Goal: Task Accomplishment & Management: Use online tool/utility

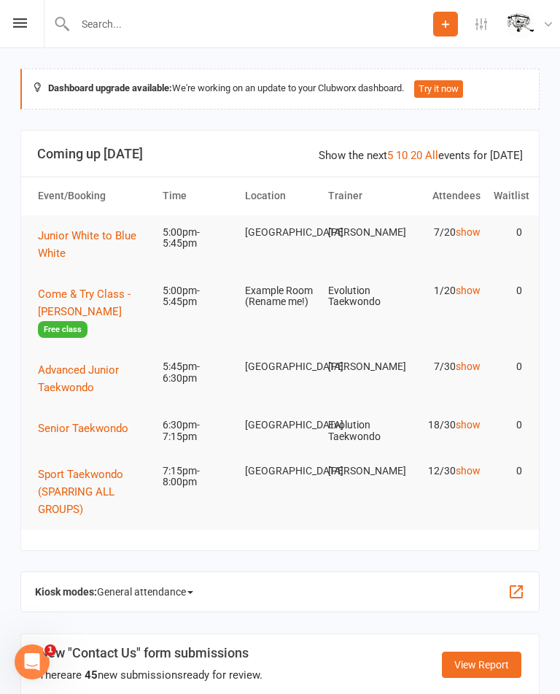
click at [469, 207] on th "Attendees" at bounding box center [445, 195] width 83 height 37
click at [477, 229] on link "show" at bounding box center [468, 232] width 25 height 12
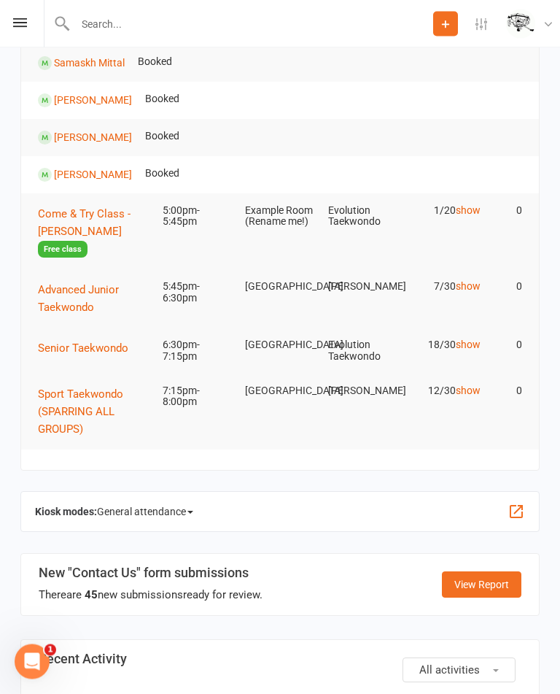
scroll to position [379, 0]
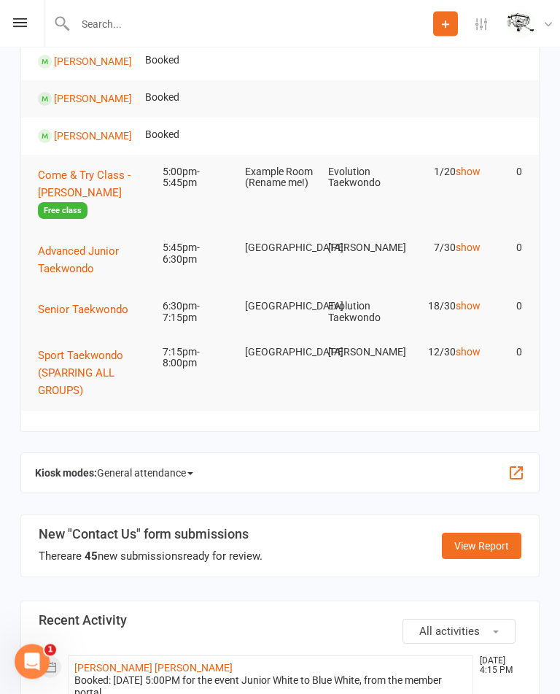
click at [182, 481] on span "General attendance" at bounding box center [145, 473] width 96 height 23
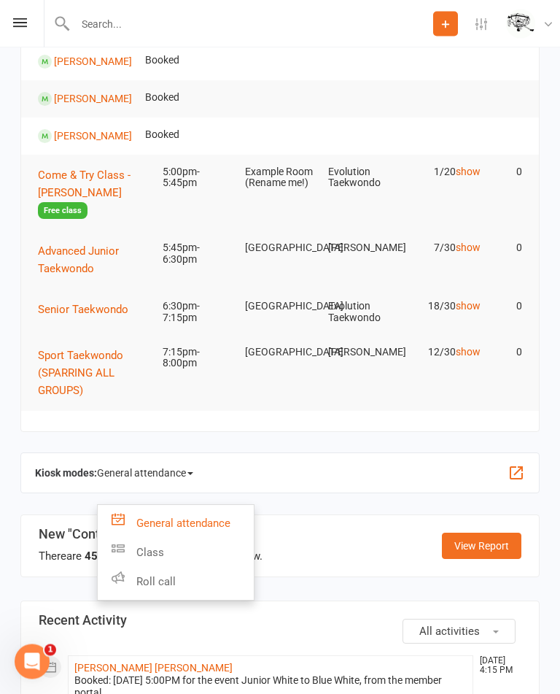
scroll to position [379, 0]
click at [179, 550] on link "Class" at bounding box center [176, 552] width 156 height 29
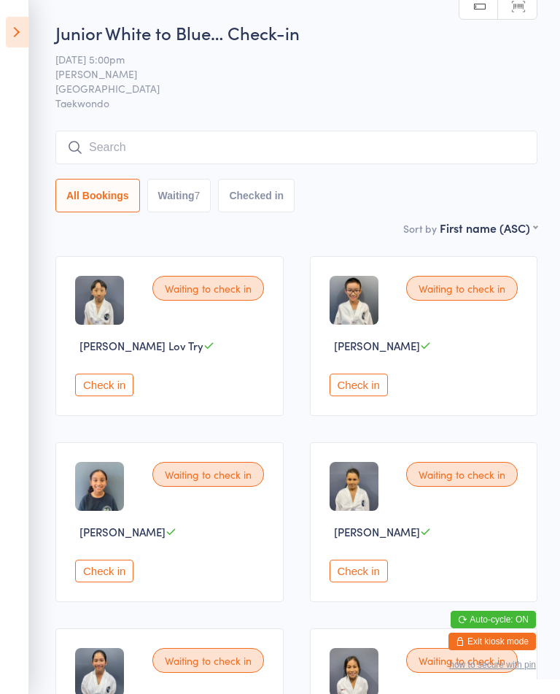
click at [20, 38] on icon at bounding box center [17, 32] width 23 height 31
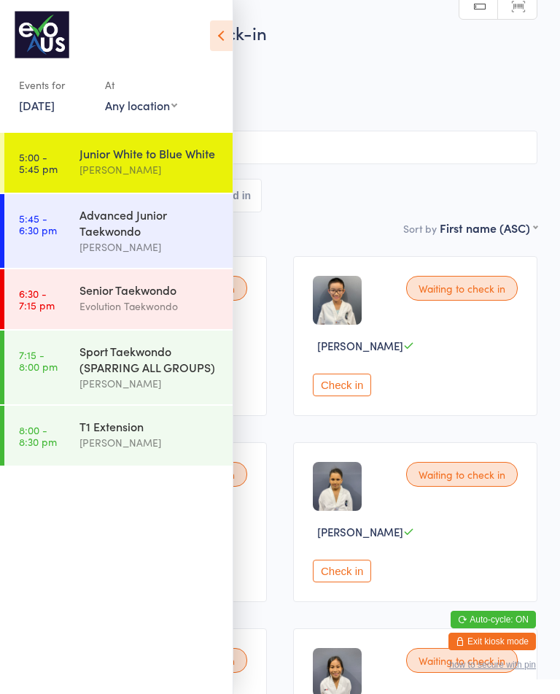
click at [57, 169] on link "5:00 - 5:45 pm Junior White to Blue White [PERSON_NAME]" at bounding box center [118, 163] width 228 height 60
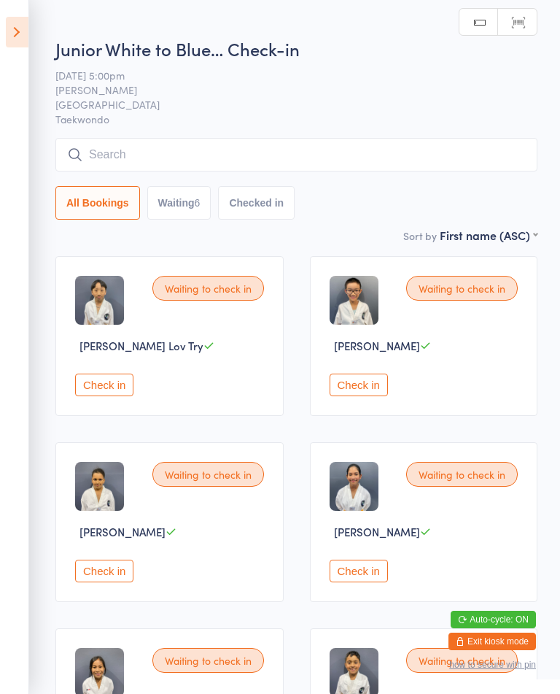
click at [191, 214] on button "Waiting 6" at bounding box center [179, 203] width 64 height 34
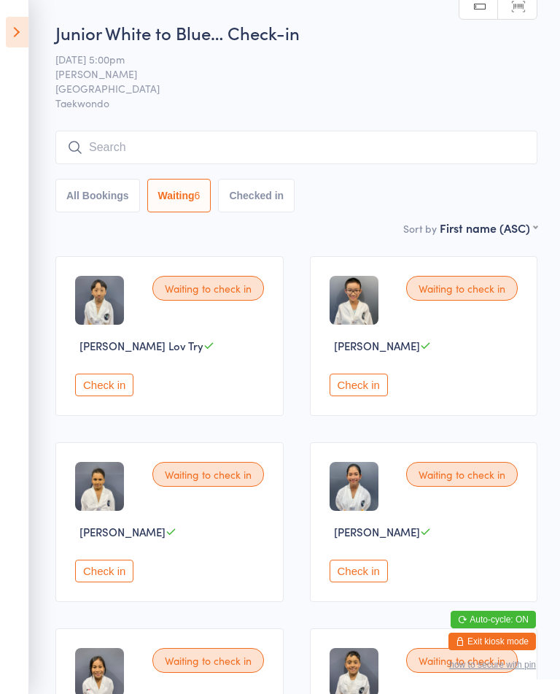
click at [365, 395] on button "Check in" at bounding box center [359, 385] width 58 height 23
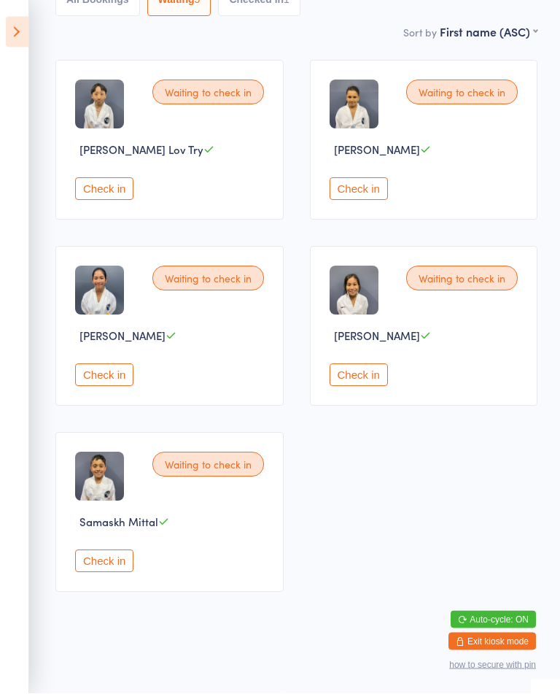
click at [377, 387] on button "Check in" at bounding box center [359, 375] width 58 height 23
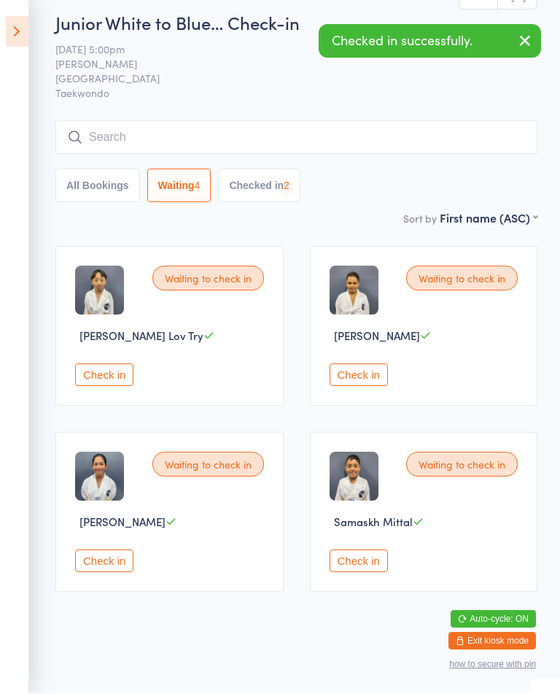
scroll to position [4, 0]
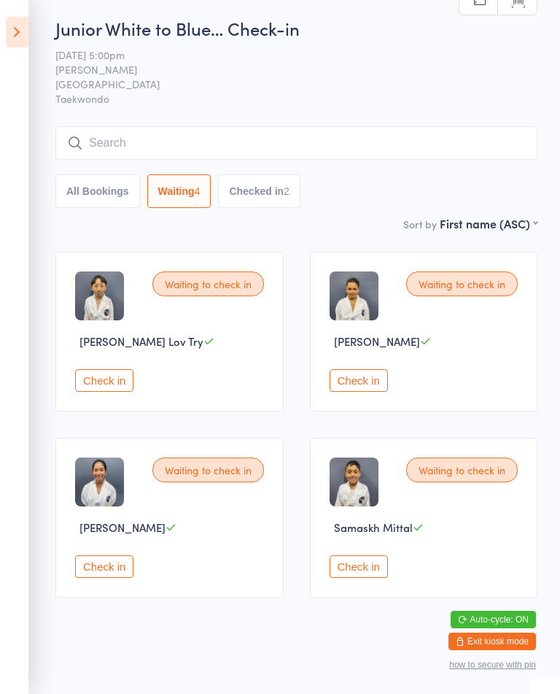
click at [373, 574] on button "Check in" at bounding box center [359, 566] width 58 height 23
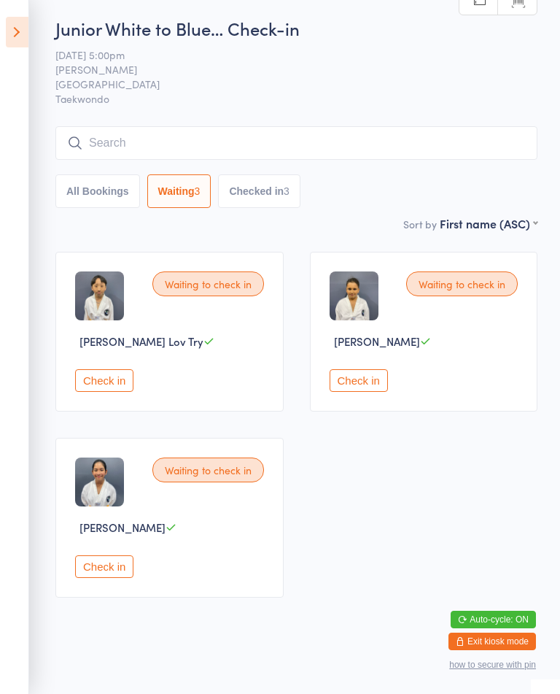
click at [133, 573] on button "Check in" at bounding box center [104, 566] width 58 height 23
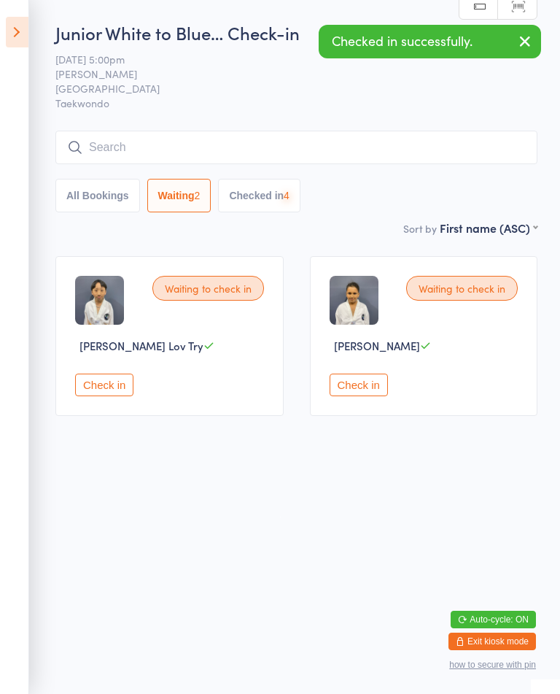
scroll to position [0, 0]
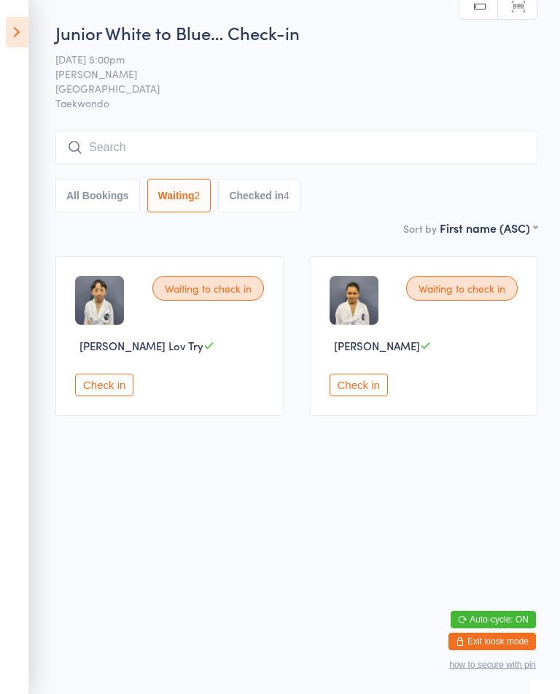
click at [80, 414] on div "Waiting to check in Anderson Lov Try Check in" at bounding box center [169, 336] width 228 height 160
click at [98, 396] on button "Check in" at bounding box center [104, 385] width 58 height 23
